Goal: Information Seeking & Learning: Learn about a topic

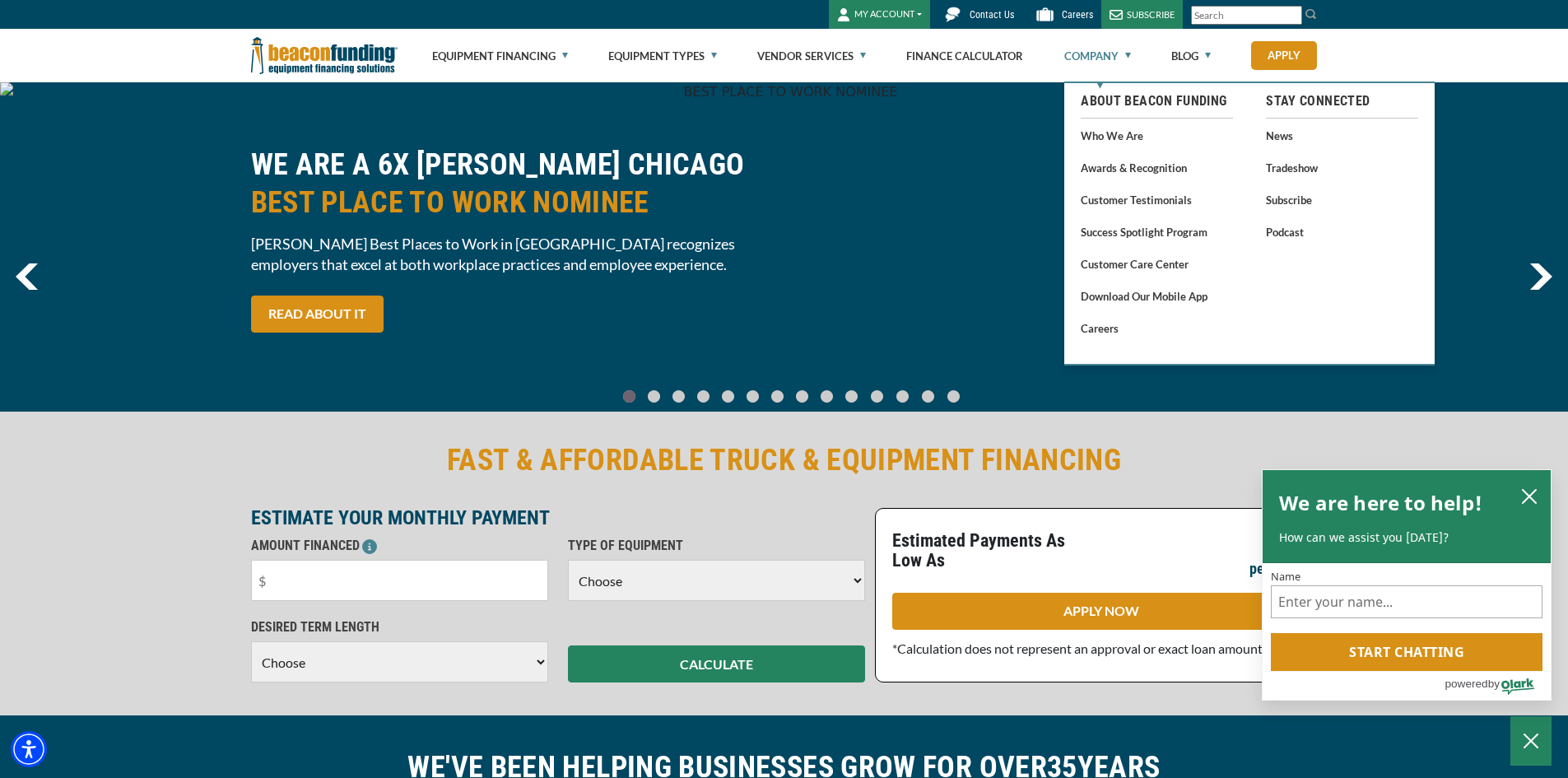
click at [1086, 51] on link "Company" at bounding box center [1097, 56] width 66 height 53
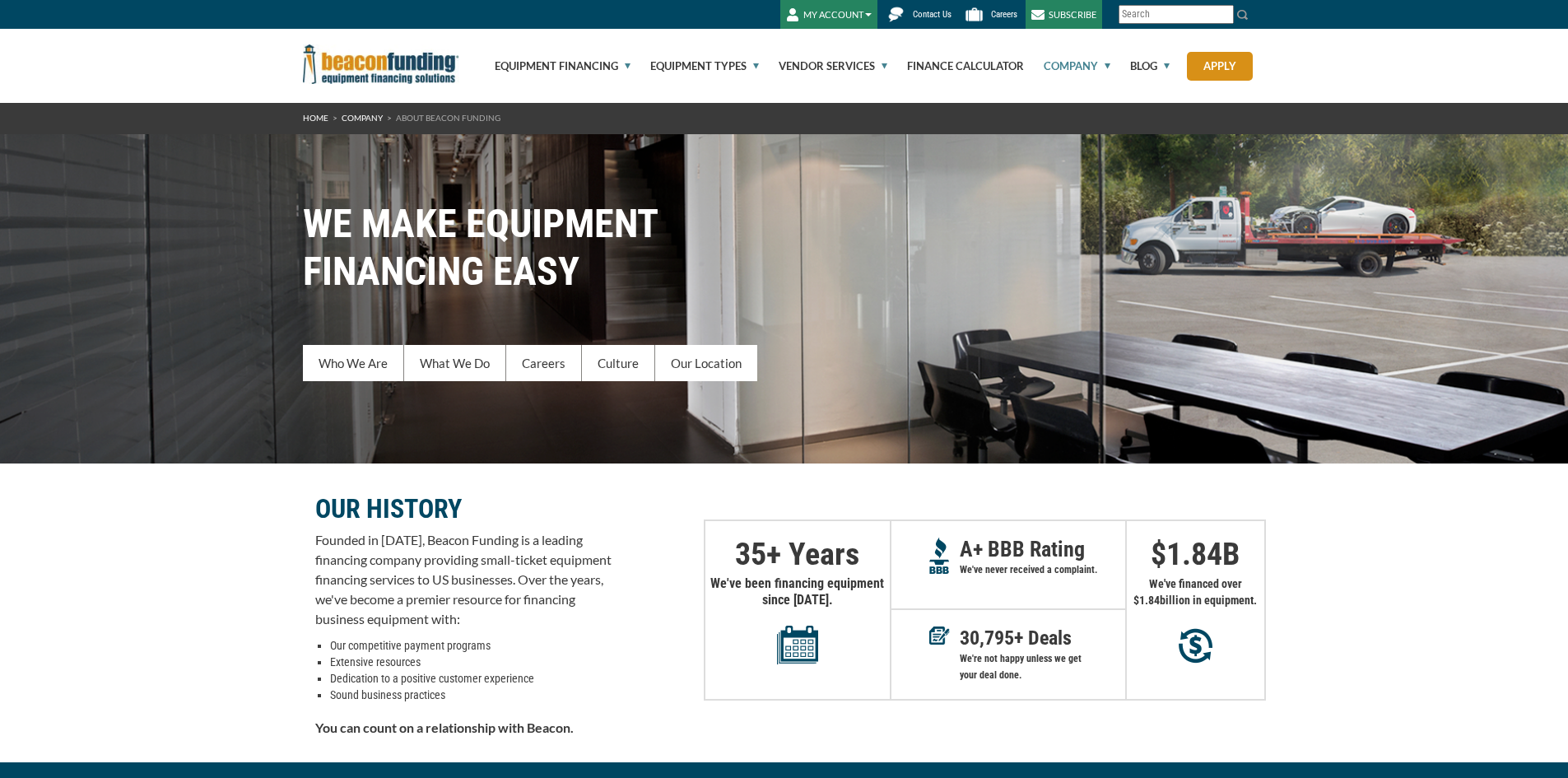
click at [1086, 51] on link "Company" at bounding box center [1067, 65] width 85 height 74
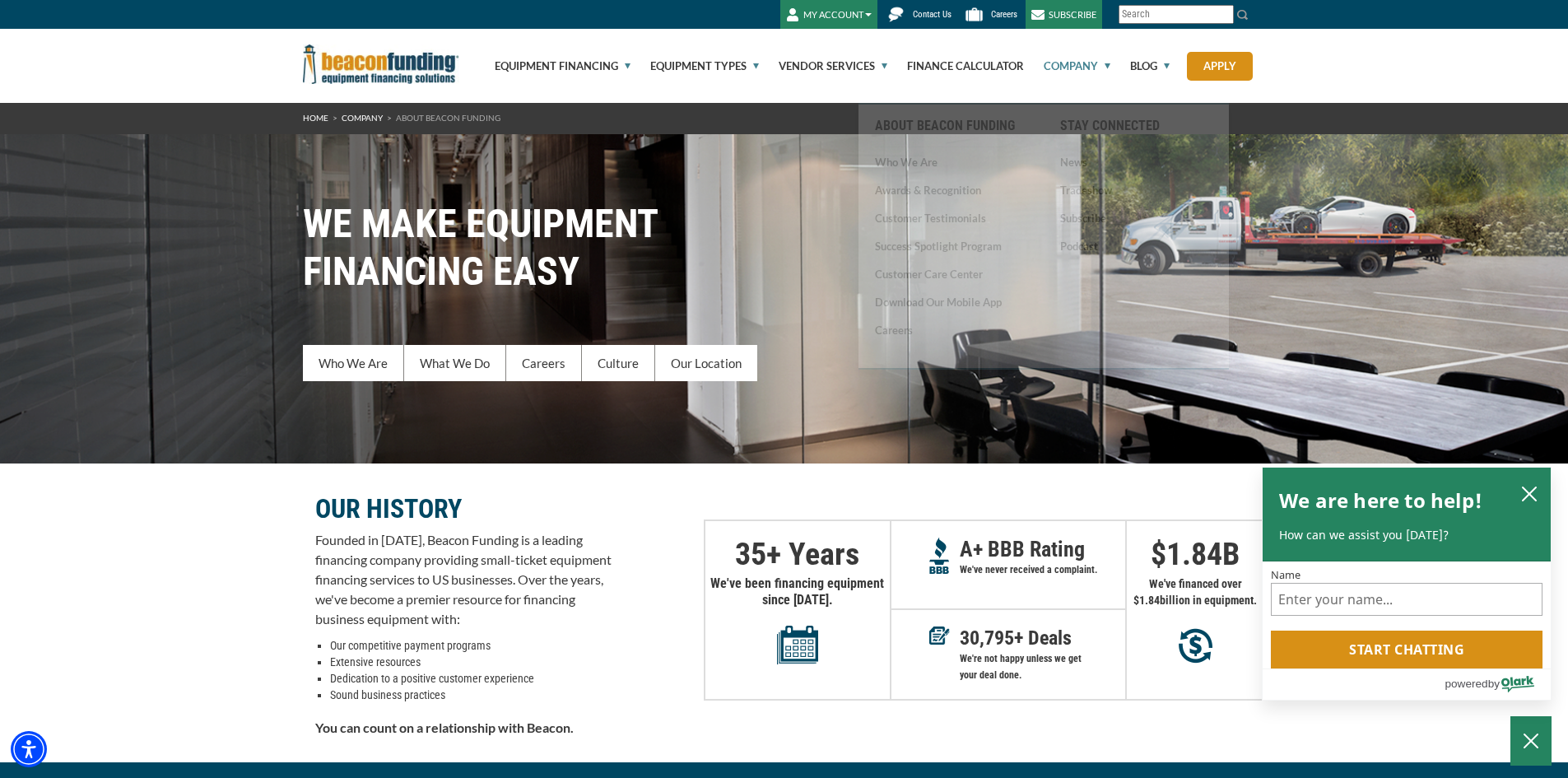
click at [523, 557] on p "Founded in 1990, Beacon Funding is a leading financing company providing small-…" at bounding box center [463, 580] width 296 height 99
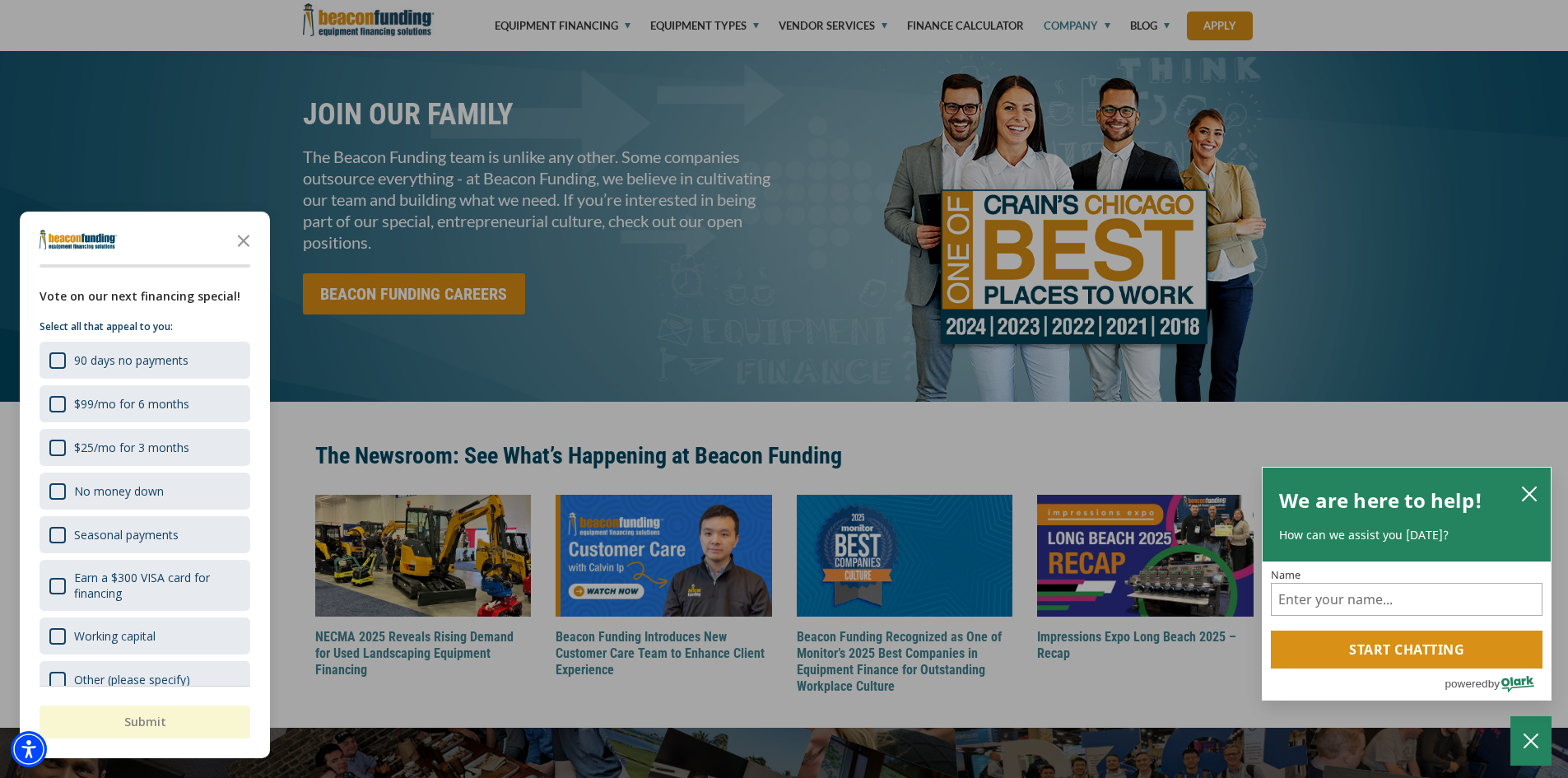
scroll to position [1564, 0]
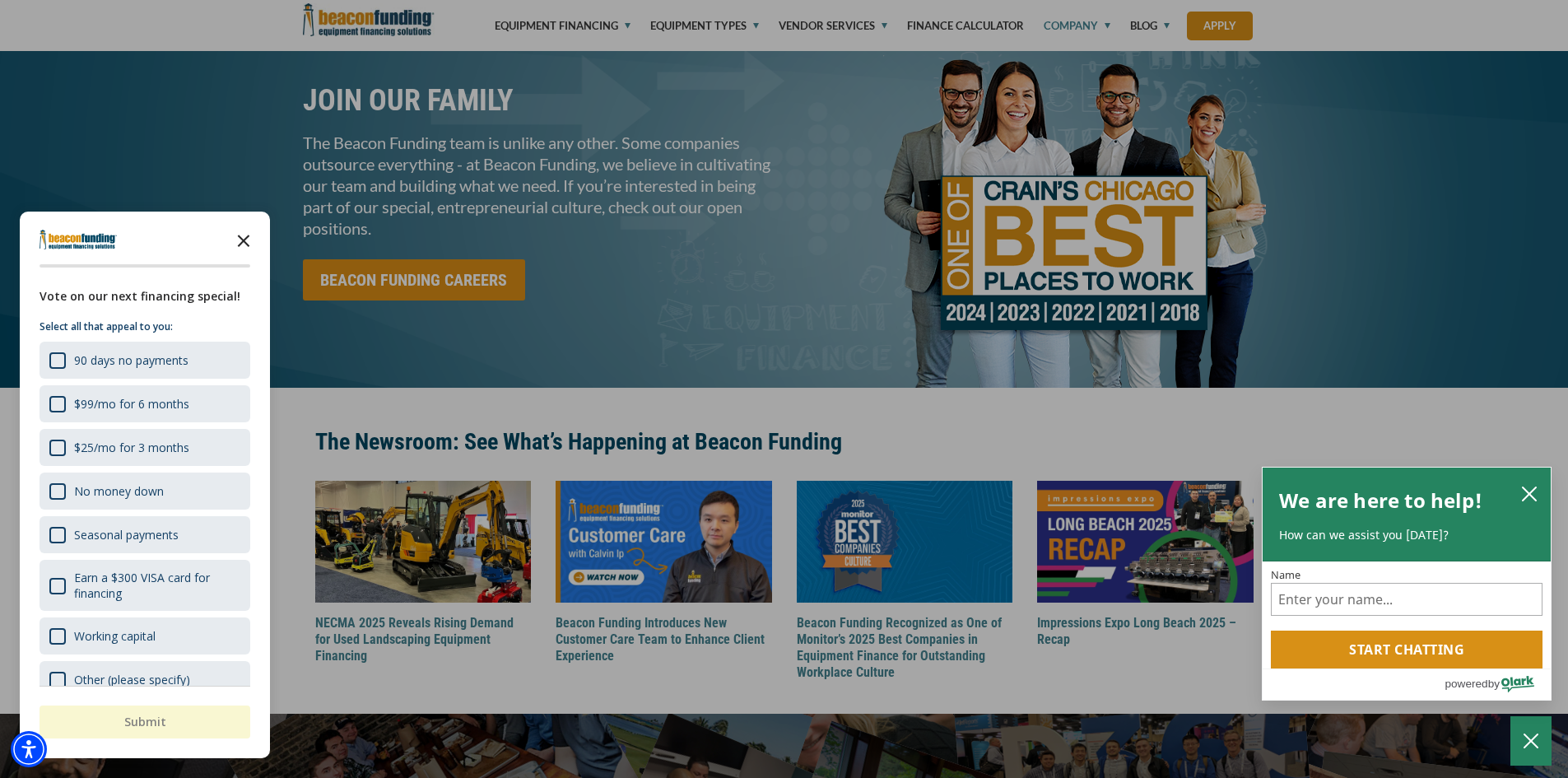
click at [260, 248] on icon "Close the survey" at bounding box center [243, 239] width 33 height 33
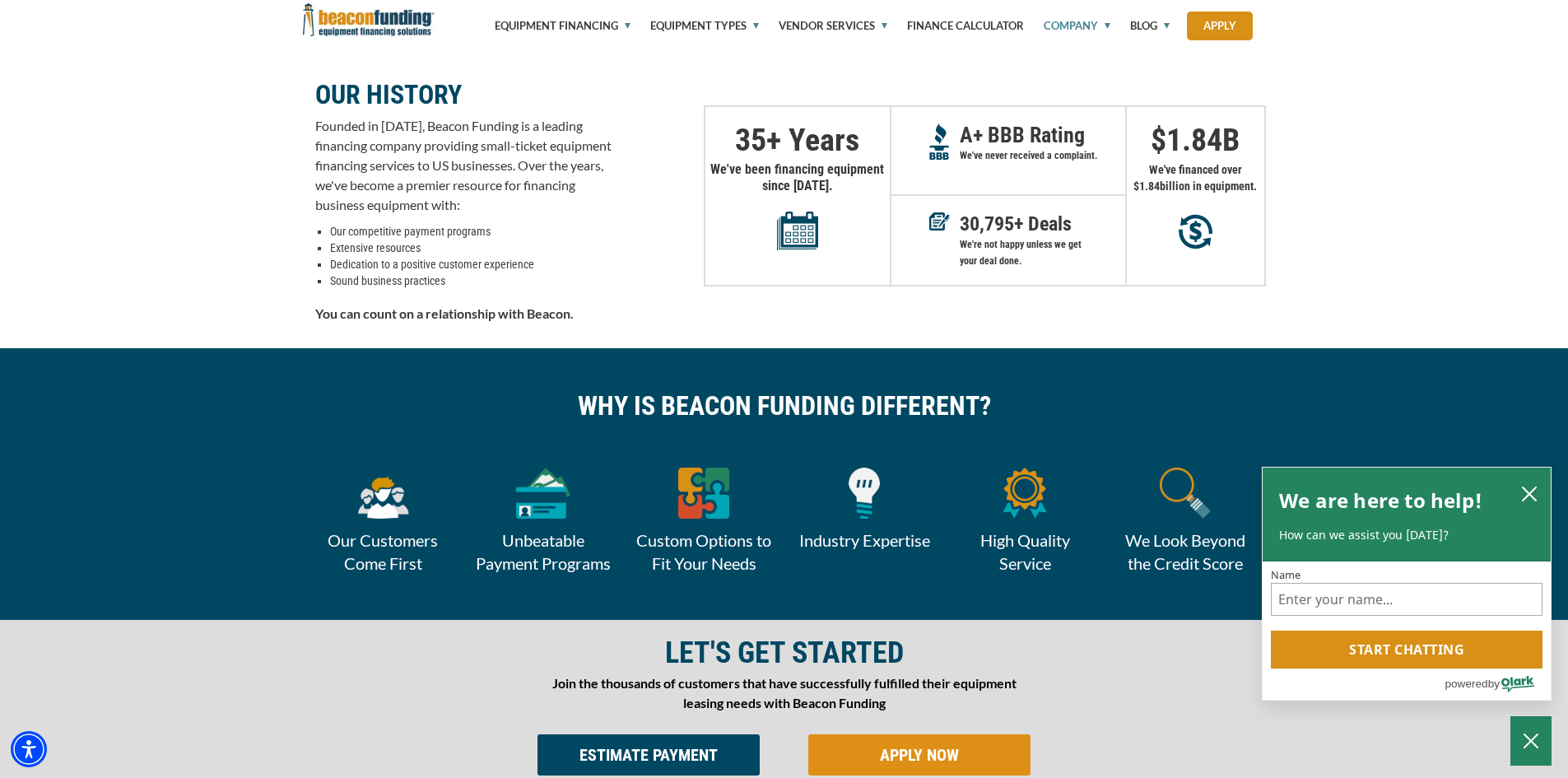
scroll to position [85, 0]
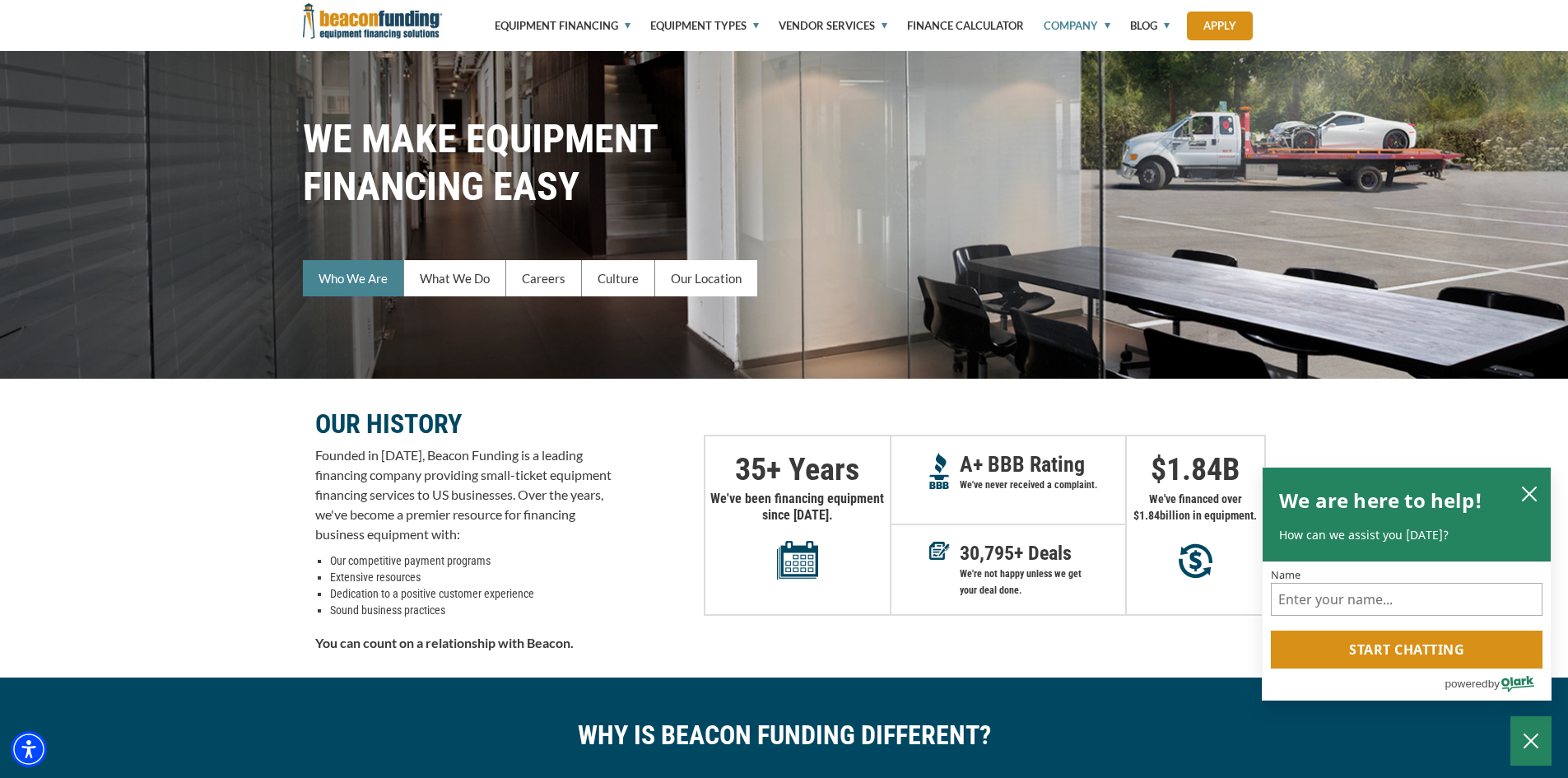
click at [358, 276] on link "Who We Are" at bounding box center [354, 278] width 101 height 37
